Goal: Find specific page/section

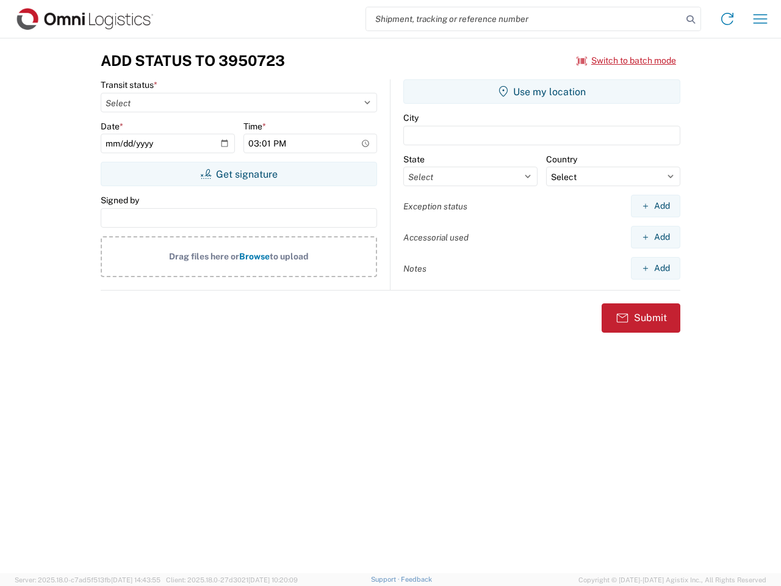
click at [524, 19] on input "search" at bounding box center [524, 18] width 316 height 23
click at [691, 20] on icon at bounding box center [690, 19] width 17 height 17
click at [727, 19] on icon at bounding box center [728, 19] width 20 height 20
click at [760, 19] on icon "button" at bounding box center [761, 18] width 14 height 9
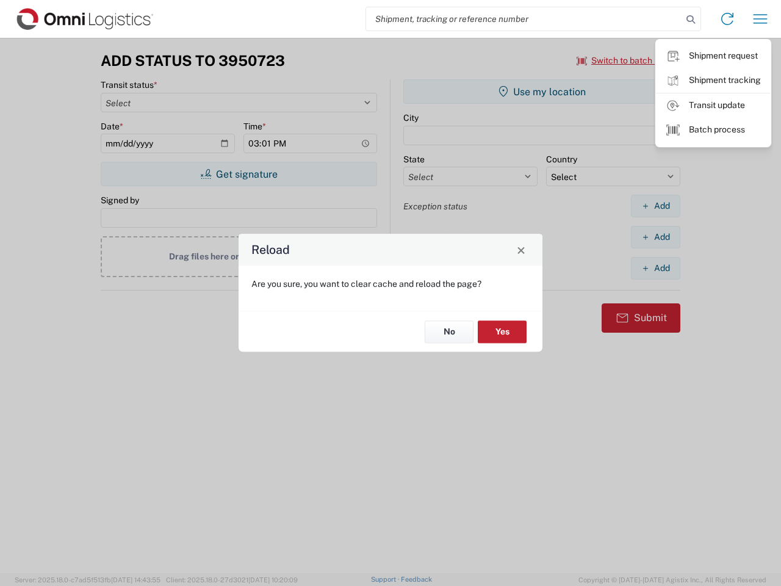
click at [627, 60] on div "Reload Are you sure, you want to clear cache and reload the page? No Yes" at bounding box center [390, 293] width 781 height 586
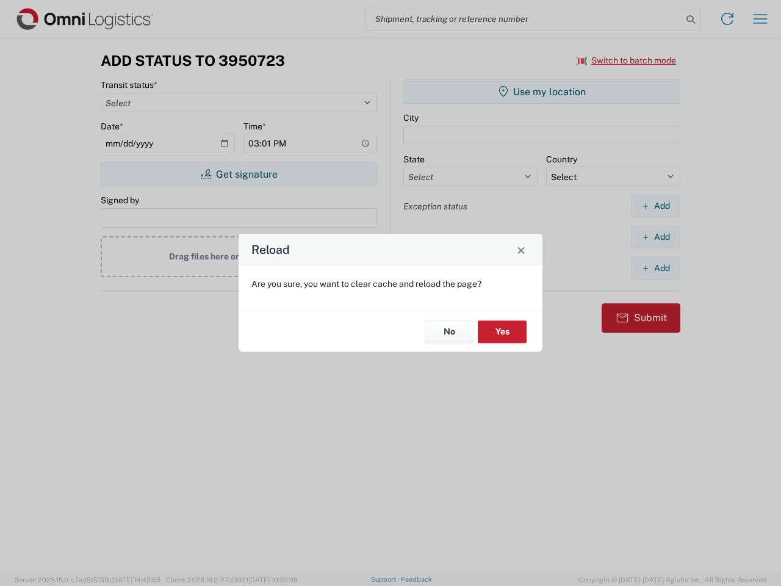
click at [239, 174] on div "Reload Are you sure, you want to clear cache and reload the page? No Yes" at bounding box center [390, 293] width 781 height 586
click at [542, 92] on div "Reload Are you sure, you want to clear cache and reload the page? No Yes" at bounding box center [390, 293] width 781 height 586
click at [655, 206] on div "Reload Are you sure, you want to clear cache and reload the page? No Yes" at bounding box center [390, 293] width 781 height 586
click at [655, 237] on div "Reload Are you sure, you want to clear cache and reload the page? No Yes" at bounding box center [390, 293] width 781 height 586
click at [655, 268] on div "Reload Are you sure, you want to clear cache and reload the page? No Yes" at bounding box center [390, 293] width 781 height 586
